Goal: Information Seeking & Learning: Check status

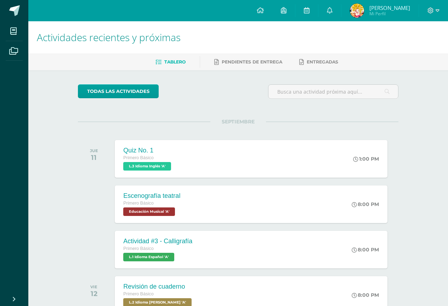
click at [357, 19] on link "Dayana Mishell Mi Perfil" at bounding box center [379, 10] width 77 height 21
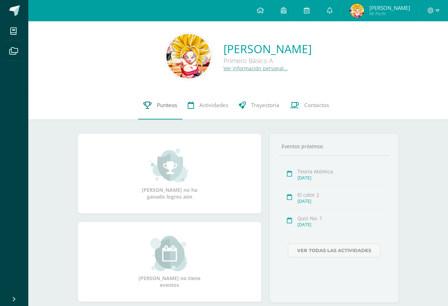
click at [172, 113] on link "Punteos" at bounding box center [160, 105] width 44 height 28
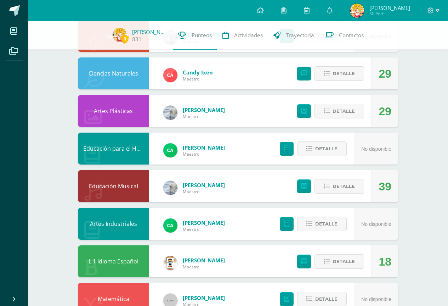
scroll to position [377, 0]
